Goal: Find specific page/section: Find specific page/section

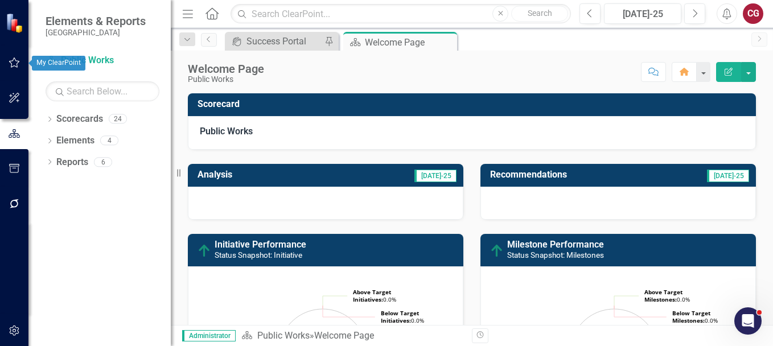
click at [22, 56] on button "button" at bounding box center [15, 63] width 26 height 24
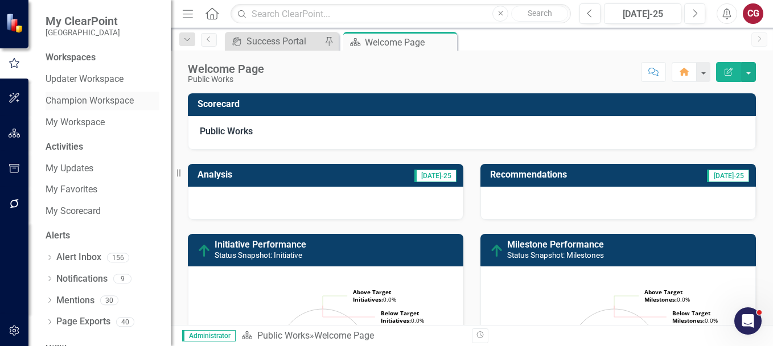
click at [69, 102] on link "Champion Workspace" at bounding box center [103, 100] width 114 height 13
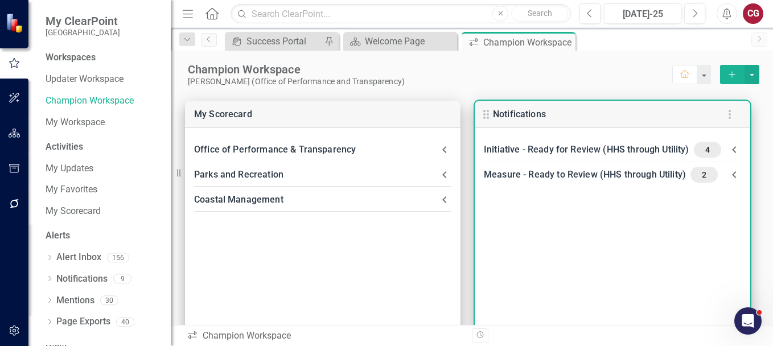
click at [595, 151] on div "Initiative - Ready for Review (HHS through Utility) 4" at bounding box center [603, 150] width 239 height 16
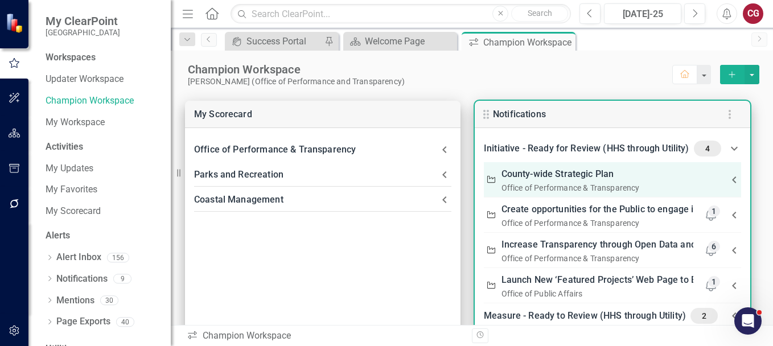
click at [559, 184] on div "Office of Performance & Transparency" at bounding box center [603, 187] width 204 height 11
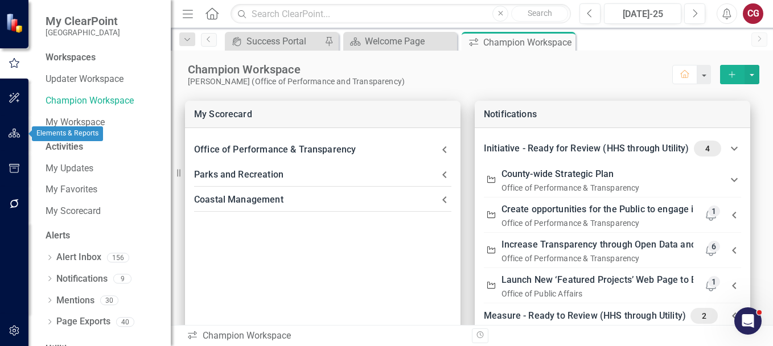
click at [17, 131] on icon "button" at bounding box center [15, 133] width 12 height 9
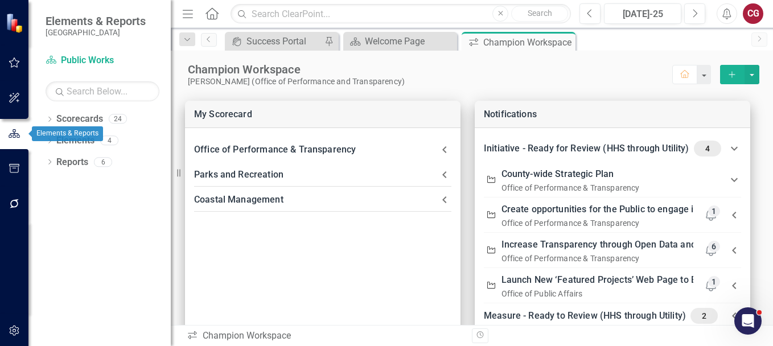
click at [17, 131] on icon "button" at bounding box center [14, 134] width 13 height 10
click at [52, 121] on icon "Dropdown" at bounding box center [50, 120] width 8 height 6
click at [57, 143] on icon "Dropdown" at bounding box center [55, 140] width 9 height 7
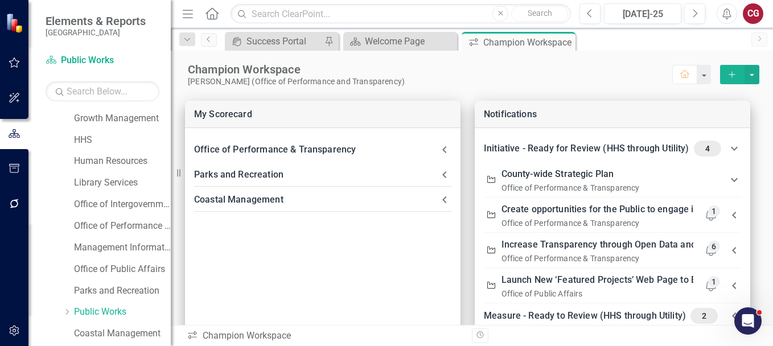
scroll to position [174, 0]
click at [141, 289] on link "Parks and Recreation" at bounding box center [122, 290] width 97 height 13
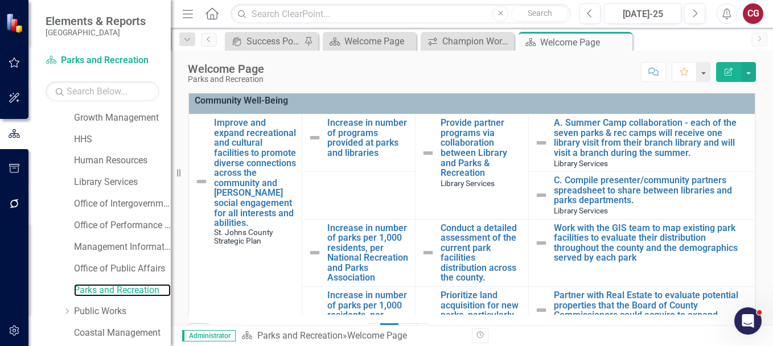
scroll to position [285, 0]
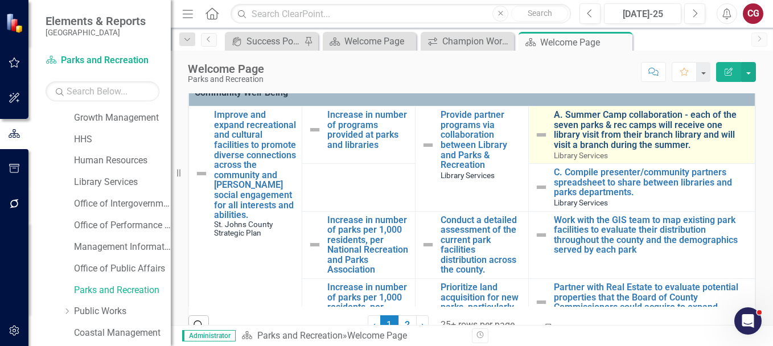
click at [628, 138] on link "A. Summer Camp collaboration - each of the seven parks & rec camps will receive…" at bounding box center [651, 130] width 195 height 40
